Goal: Information Seeking & Learning: Learn about a topic

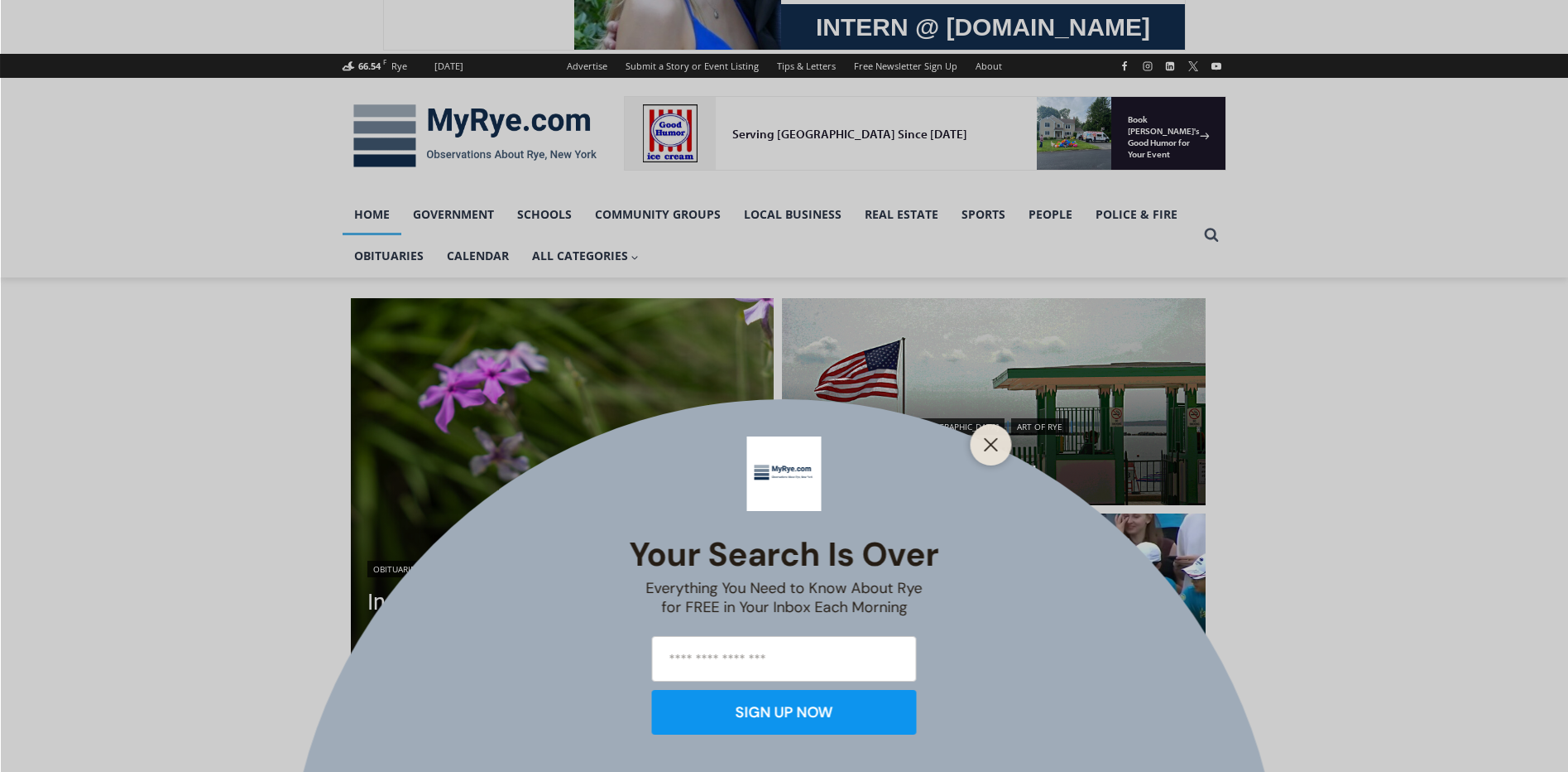
click at [925, 677] on div "Your Search is Over Everything You Need to Know About Rye for FREE in Your Inbo…" at bounding box center [784, 386] width 1568 height 772
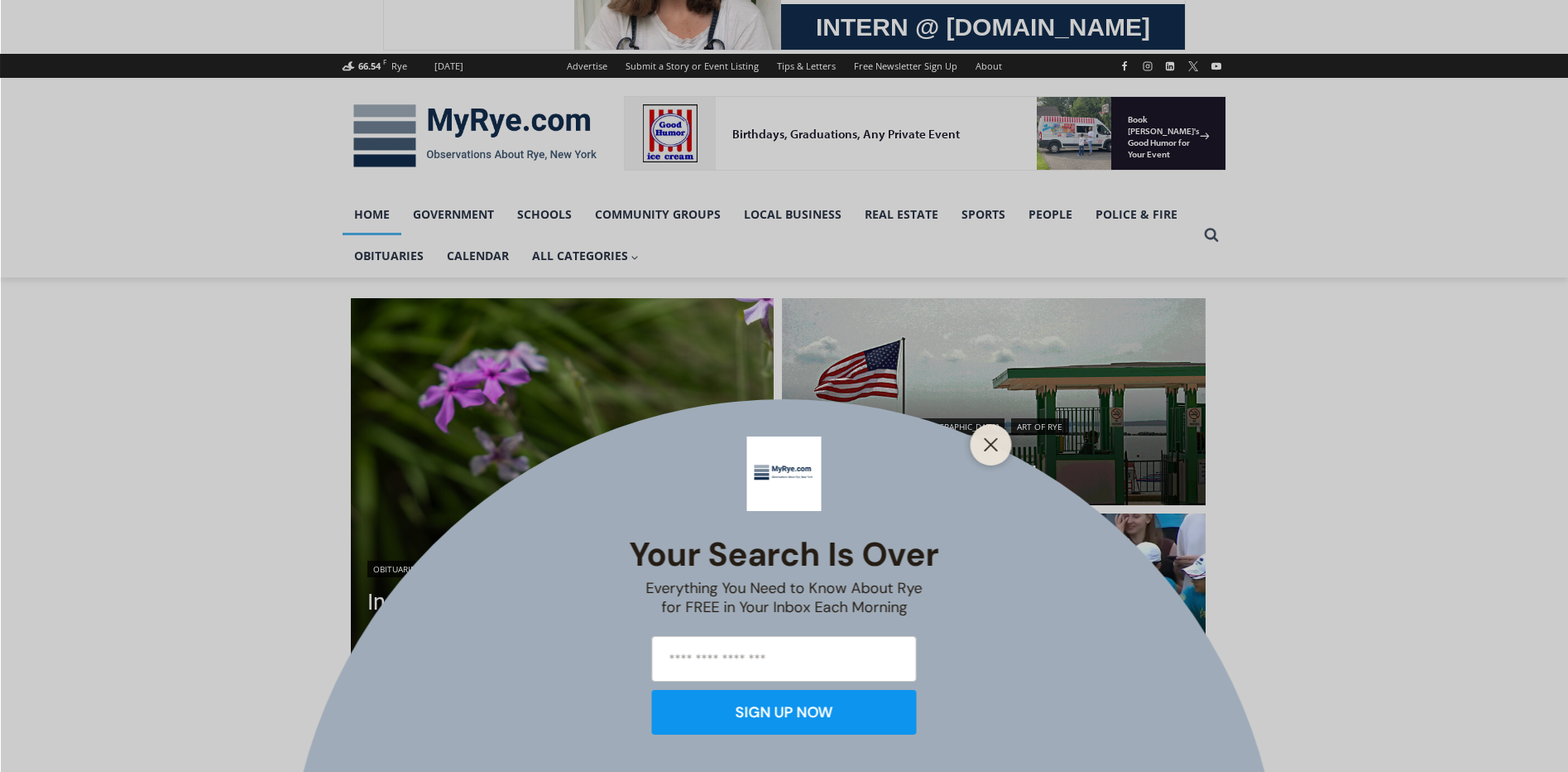
click at [985, 439] on line "Close" at bounding box center [990, 445] width 11 height 11
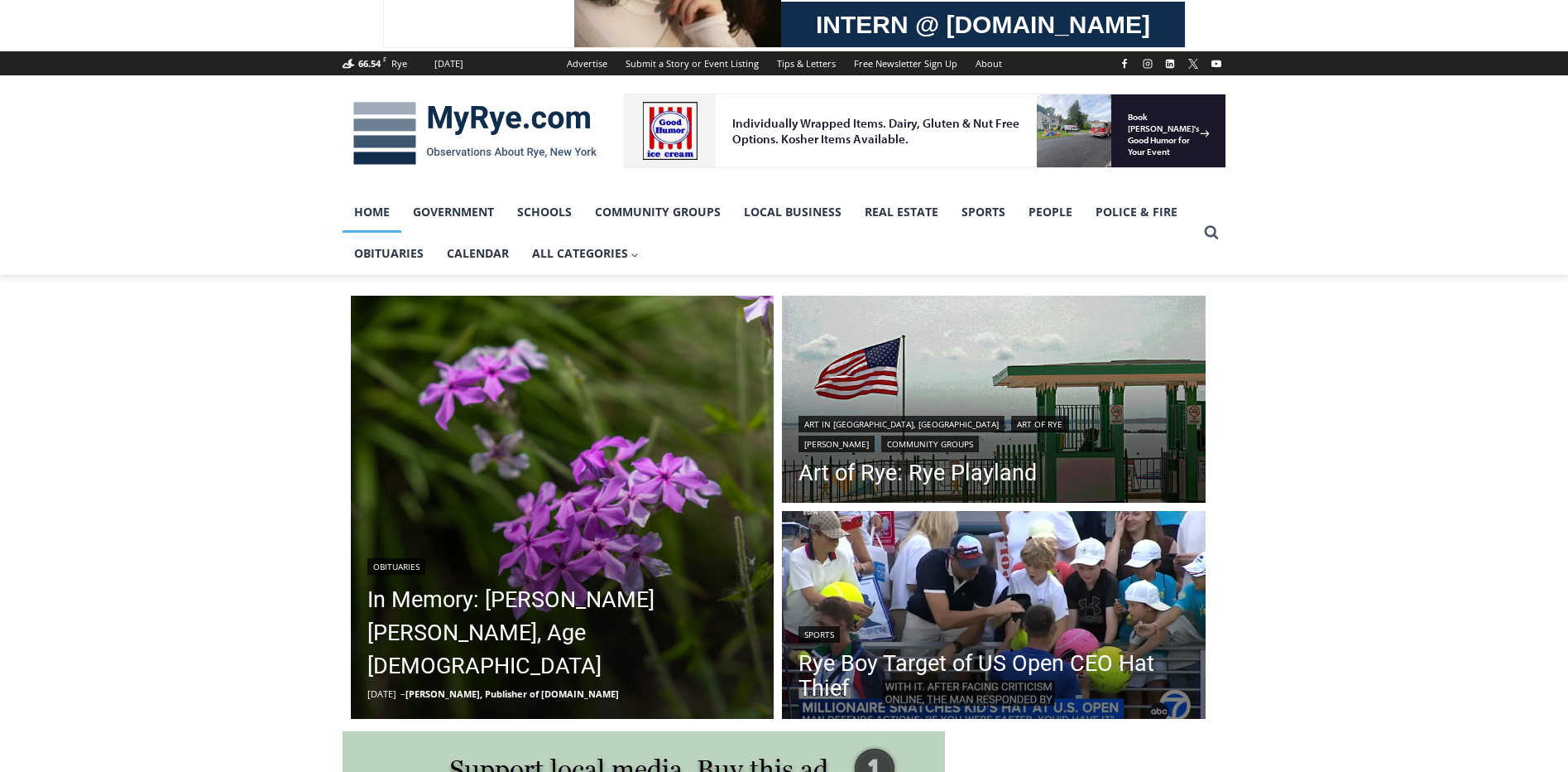
scroll to position [413, 0]
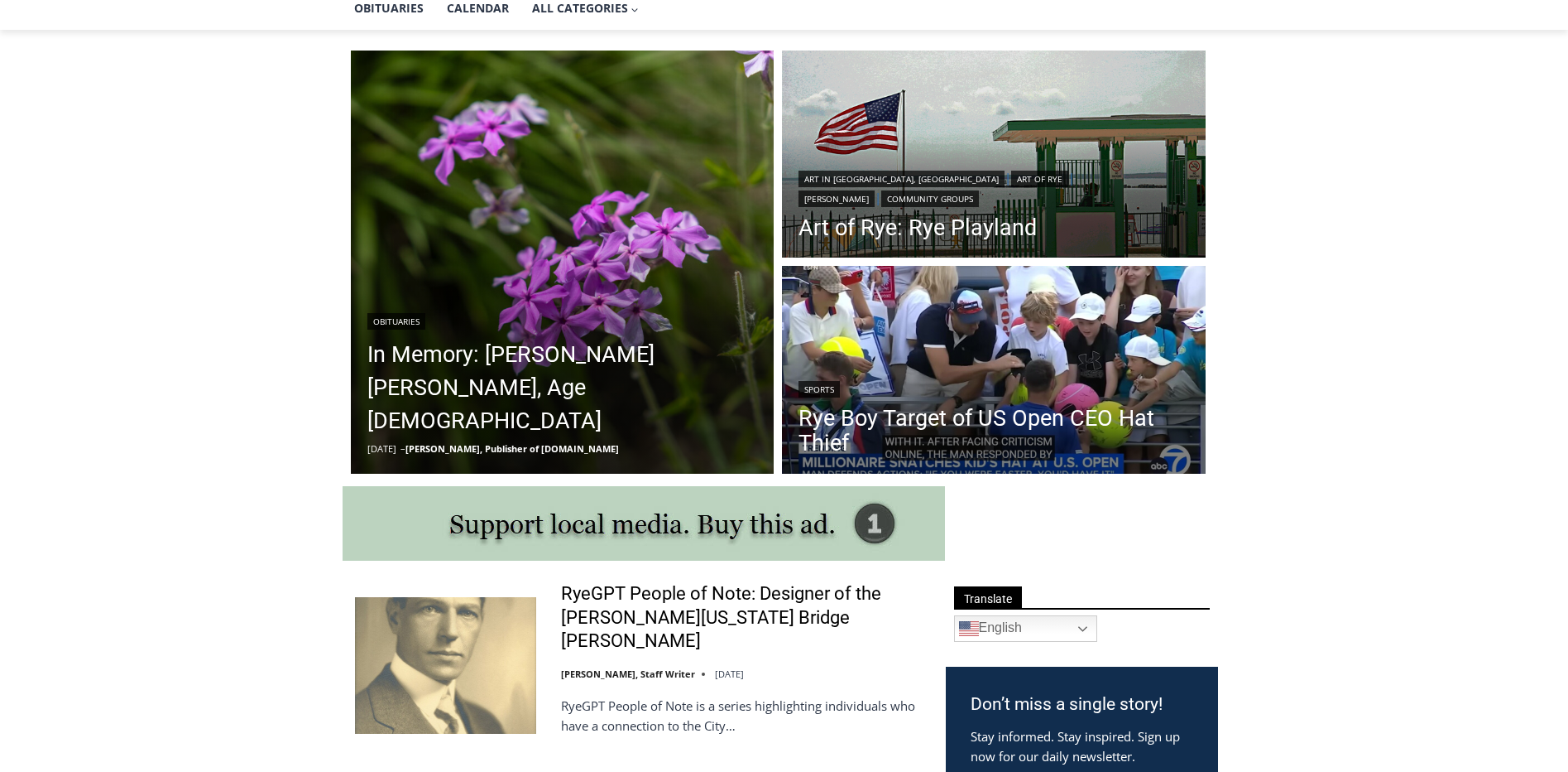
click at [971, 430] on link "Rye Boy Target of US Open CEO Hat Thief" at bounding box center [993, 431] width 391 height 49
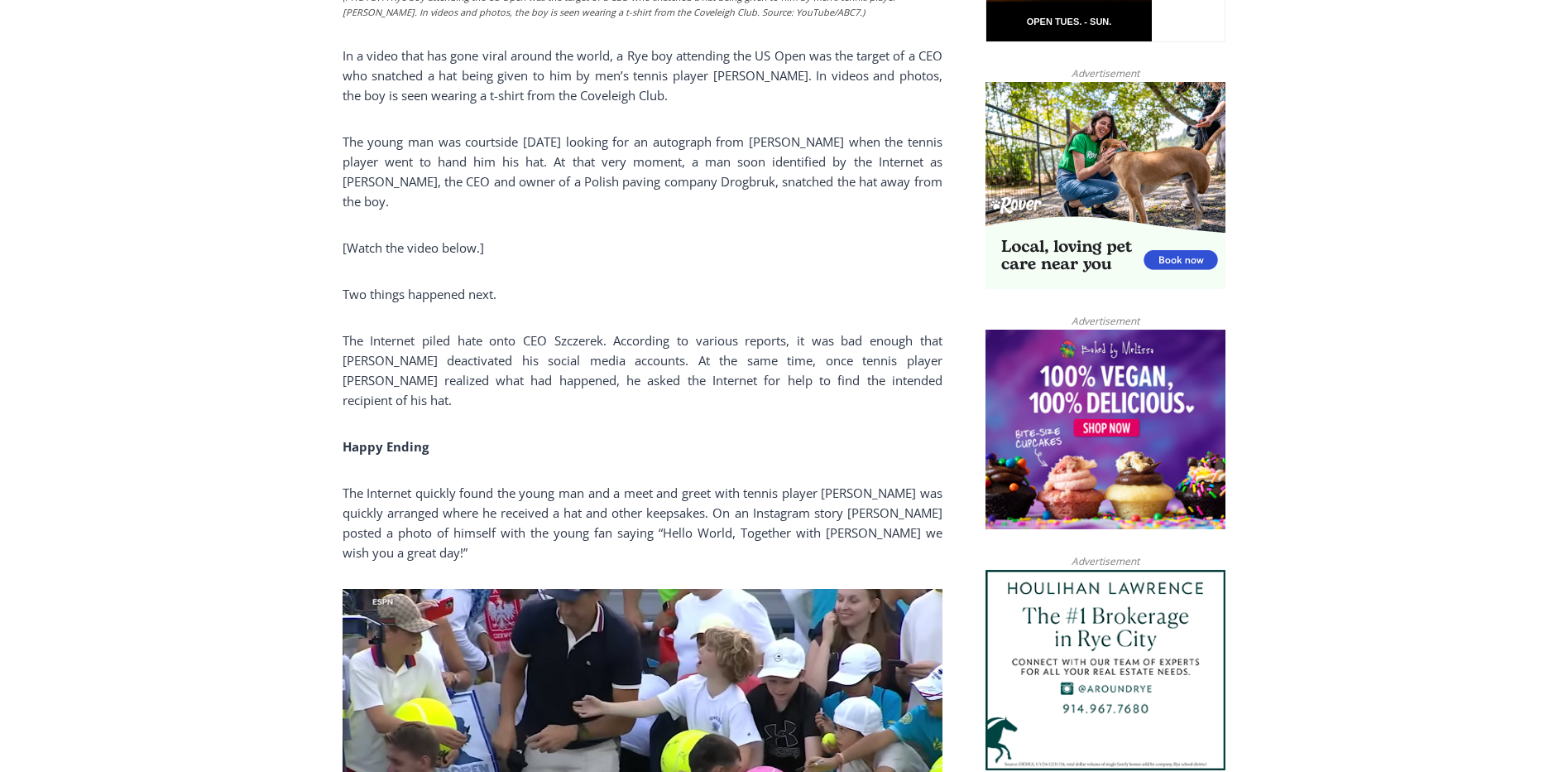
scroll to position [3405, 0]
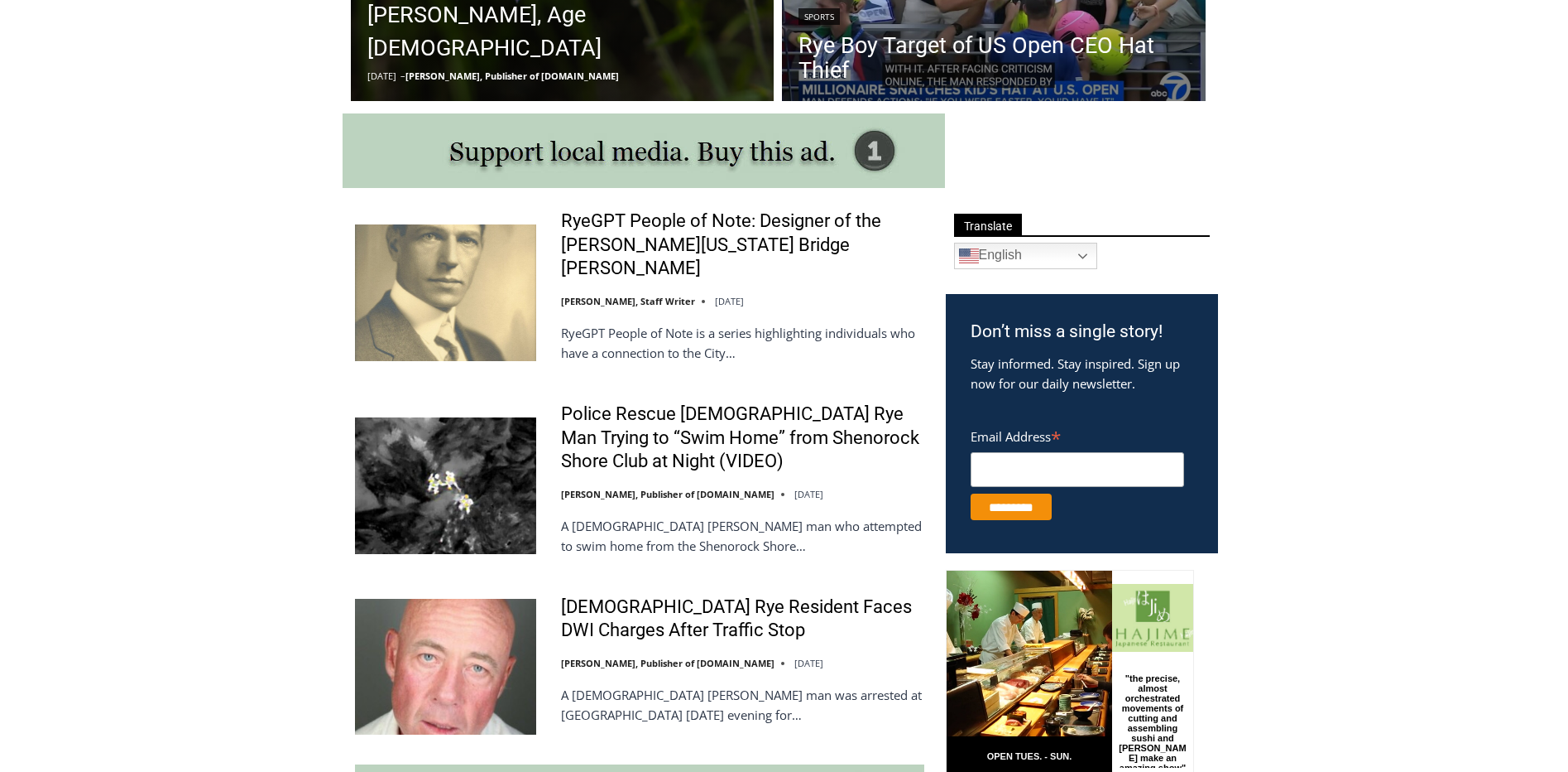
scroll to position [769, 0]
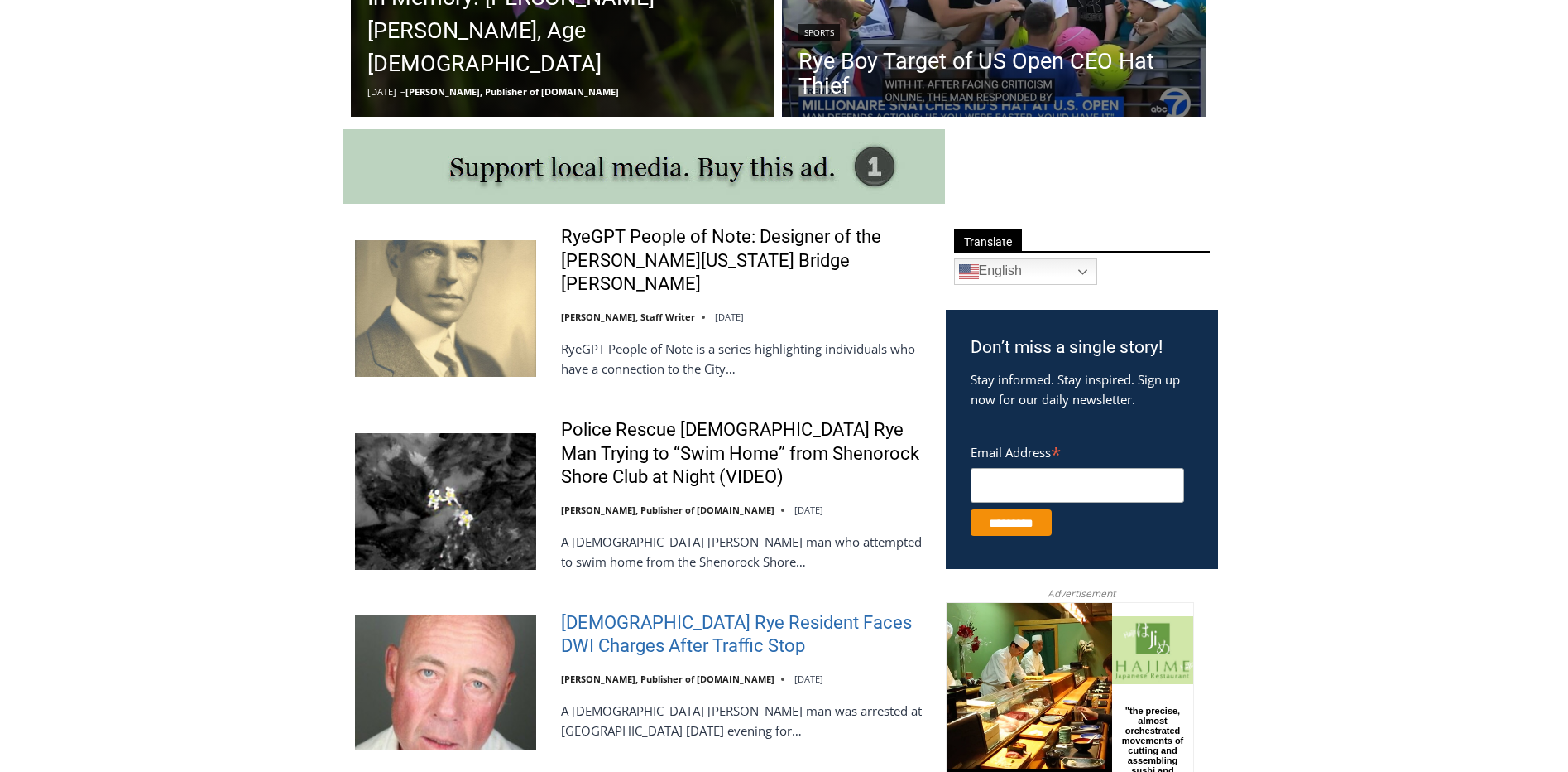
click at [691, 611] on link "[DEMOGRAPHIC_DATA] Rye Resident Faces DWI Charges After Traffic Stop" at bounding box center [742, 635] width 363 height 48
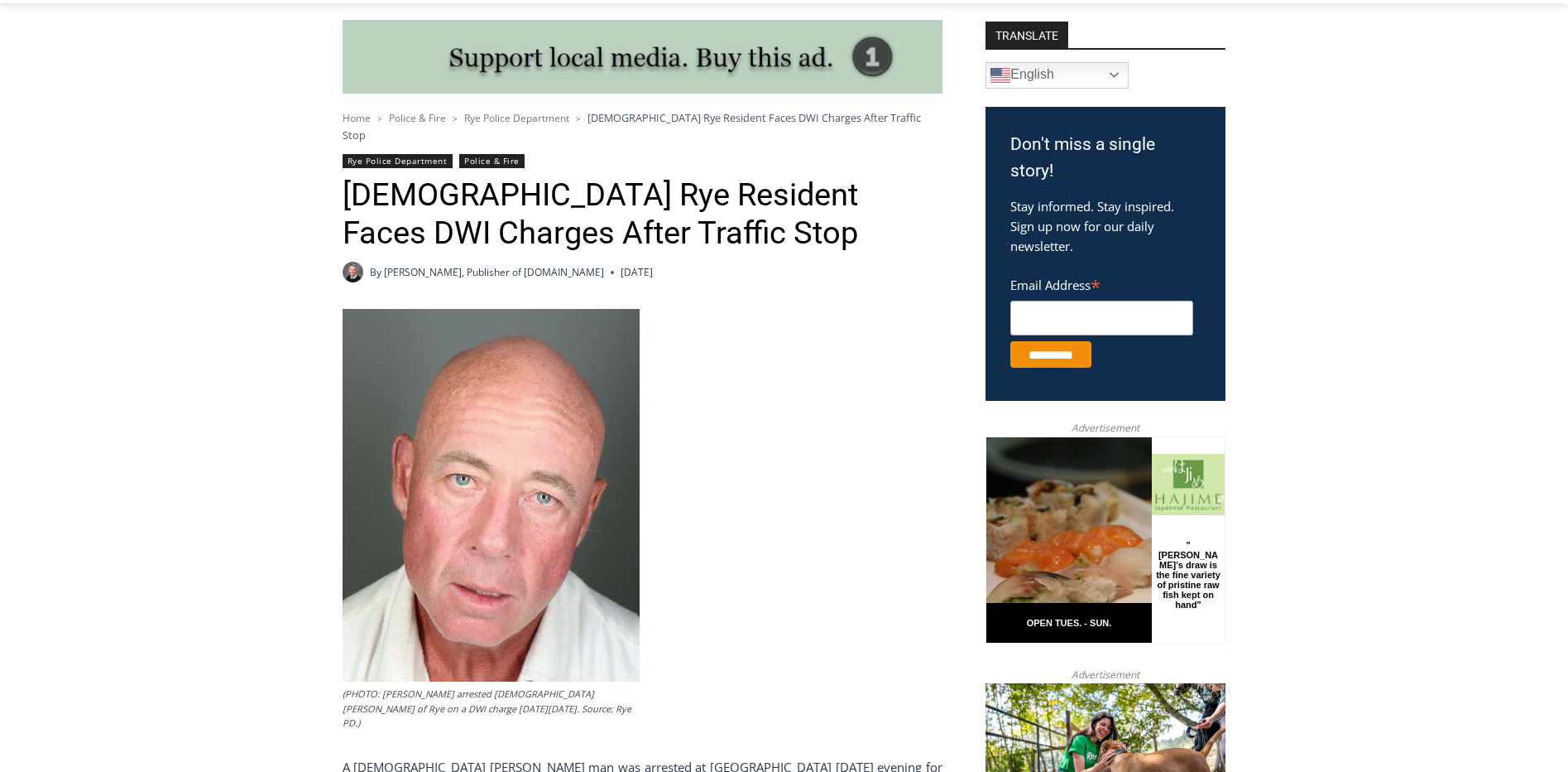
scroll to position [461, 0]
